Goal: Find specific page/section: Find specific page/section

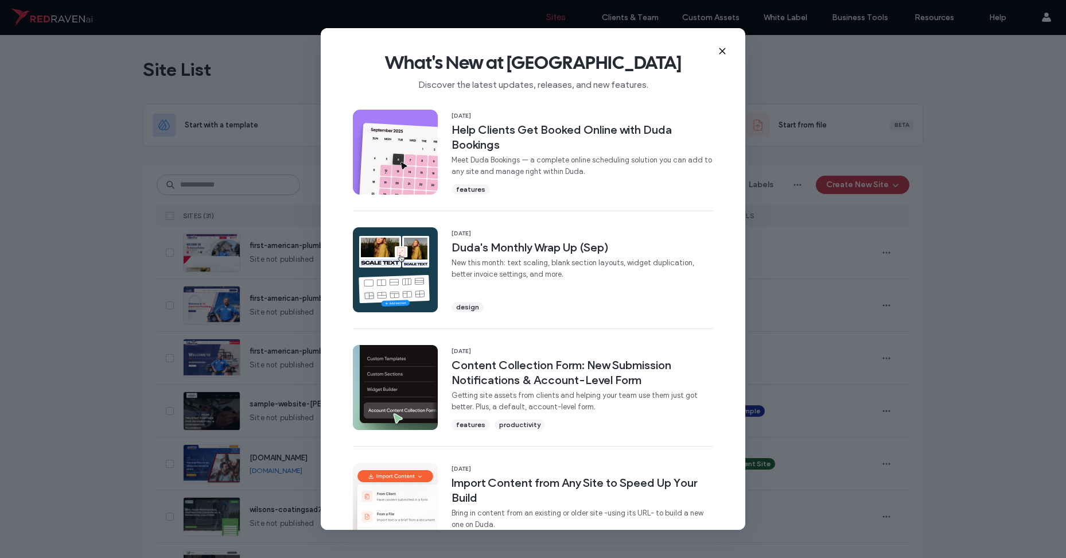
click at [726, 48] on icon at bounding box center [722, 50] width 9 height 9
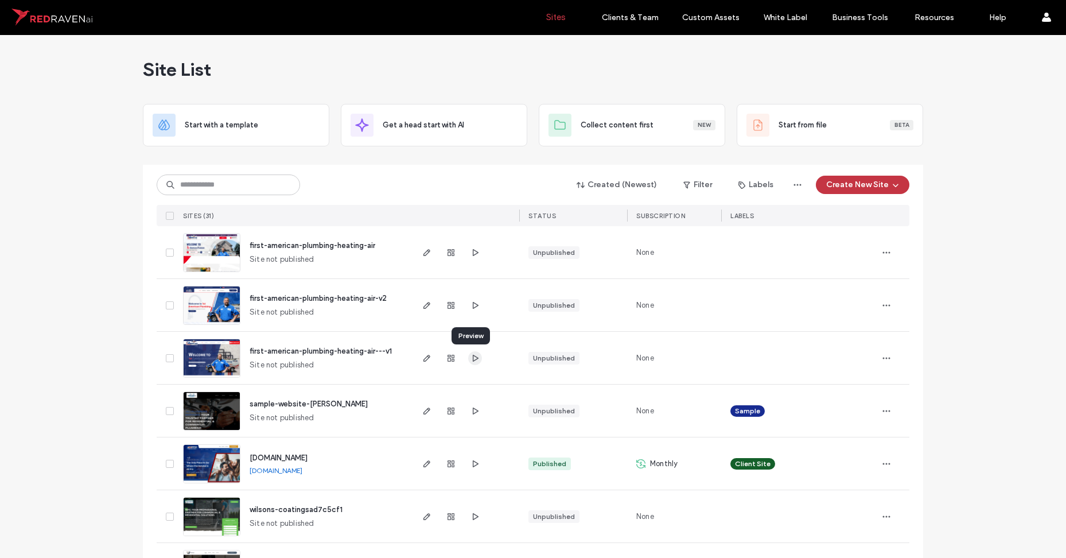
click at [470, 356] on icon "button" at bounding box center [474, 357] width 9 height 9
click at [474, 305] on icon "button" at bounding box center [474, 305] width 9 height 9
click at [470, 250] on icon "button" at bounding box center [474, 252] width 9 height 9
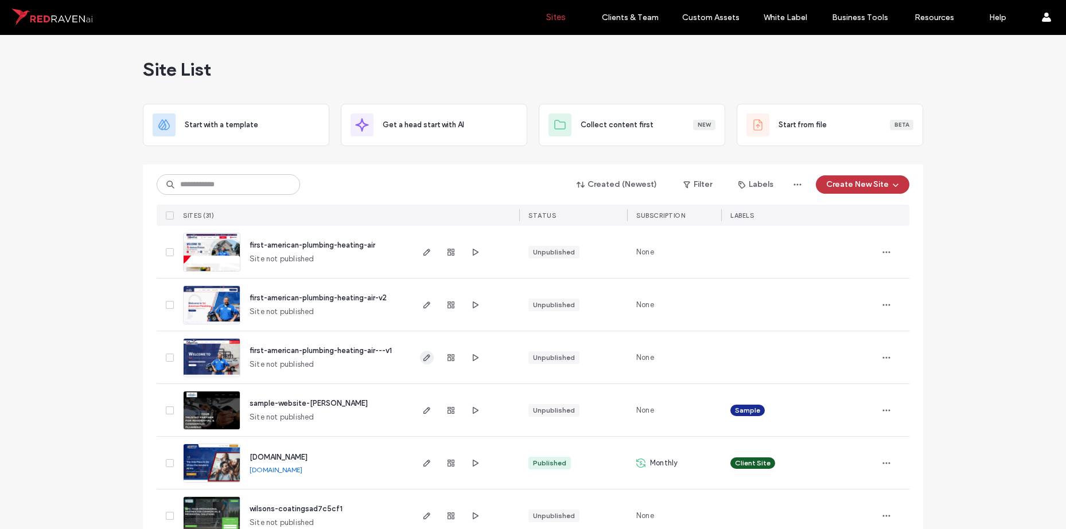
click at [422, 356] on icon "button" at bounding box center [426, 357] width 9 height 9
click at [422, 357] on icon "button" at bounding box center [426, 357] width 9 height 9
